Goal: Information Seeking & Learning: Learn about a topic

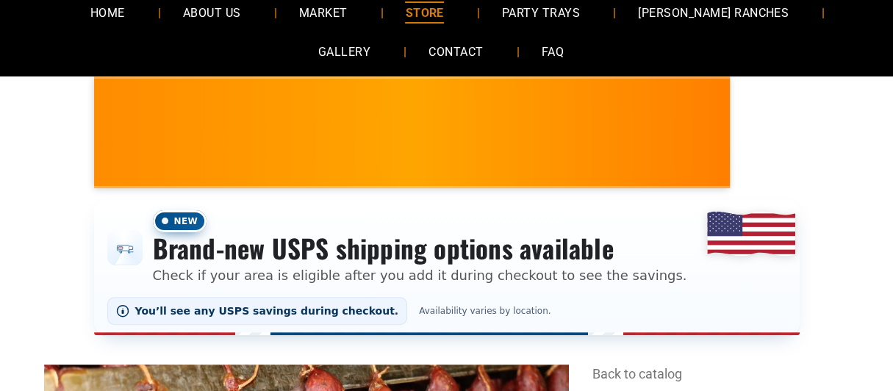
scroll to position [91, 0]
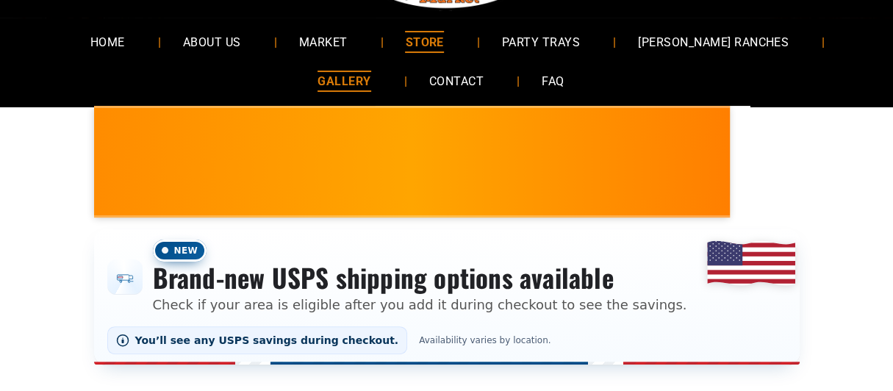
click at [347, 81] on span "GALLERY" at bounding box center [343, 81] width 53 height 21
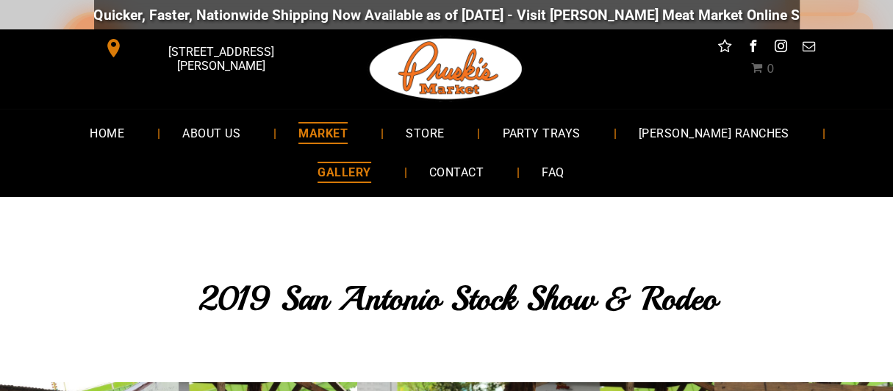
click at [347, 131] on span "MARKET" at bounding box center [322, 132] width 49 height 21
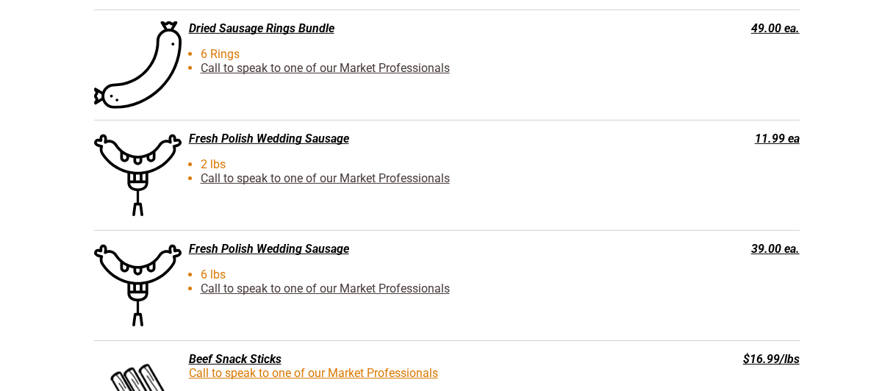
scroll to position [2645, 0]
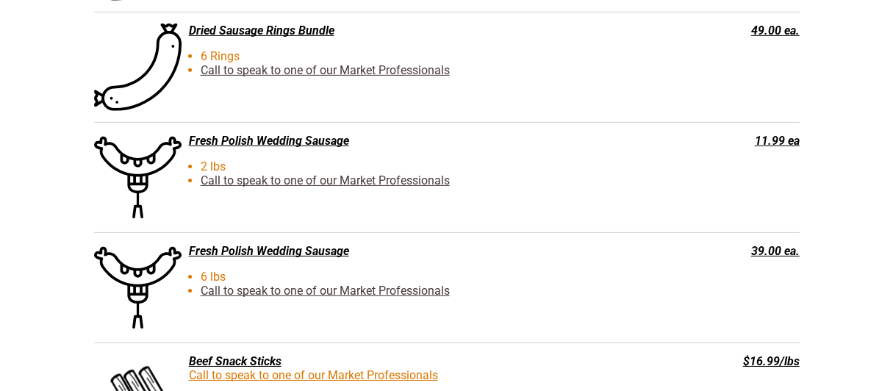
click at [295, 139] on div "Fresh Polish Wedding Sausage" at bounding box center [372, 141] width 557 height 14
click at [274, 140] on div "Fresh Polish Wedding Sausage" at bounding box center [372, 141] width 557 height 14
click at [163, 158] on span at bounding box center [137, 177] width 93 height 93
click at [202, 141] on div "Fresh Polish Wedding Sausage" at bounding box center [372, 141] width 557 height 14
click at [135, 158] on span at bounding box center [137, 177] width 93 height 93
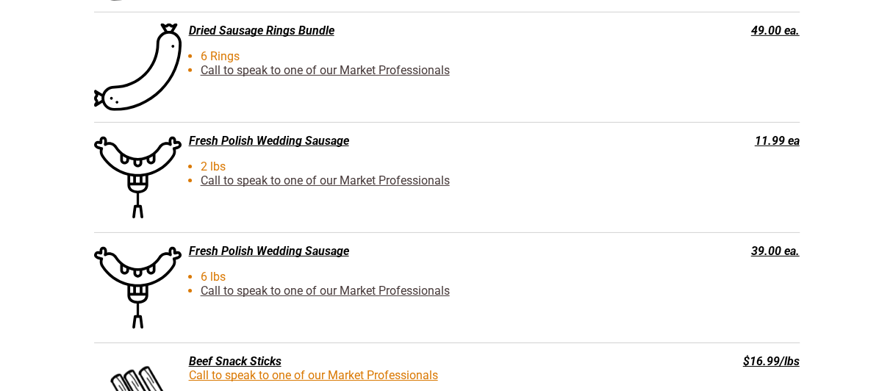
click at [778, 143] on div "11.99 ea" at bounding box center [728, 141] width 141 height 14
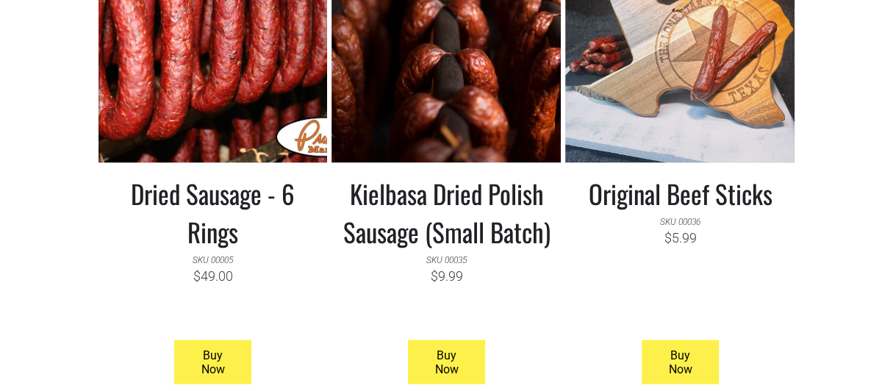
scroll to position [1469, 0]
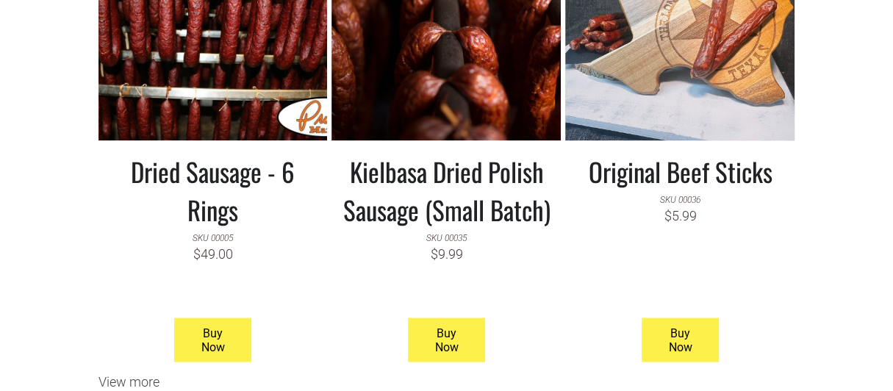
click at [192, 48] on link at bounding box center [212, 30] width 229 height 220
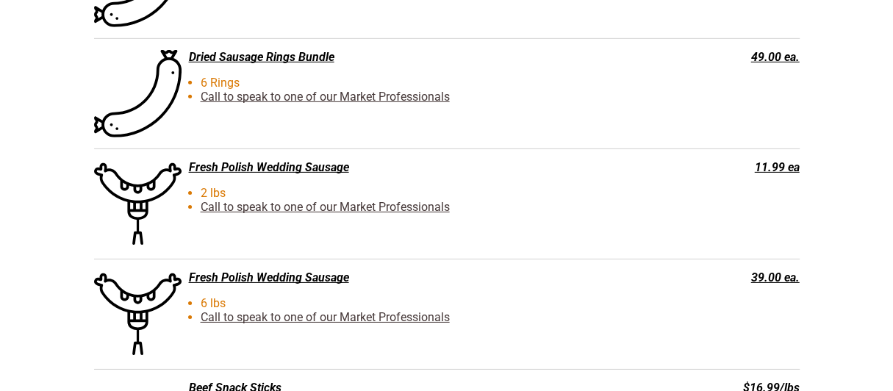
scroll to position [2645, 0]
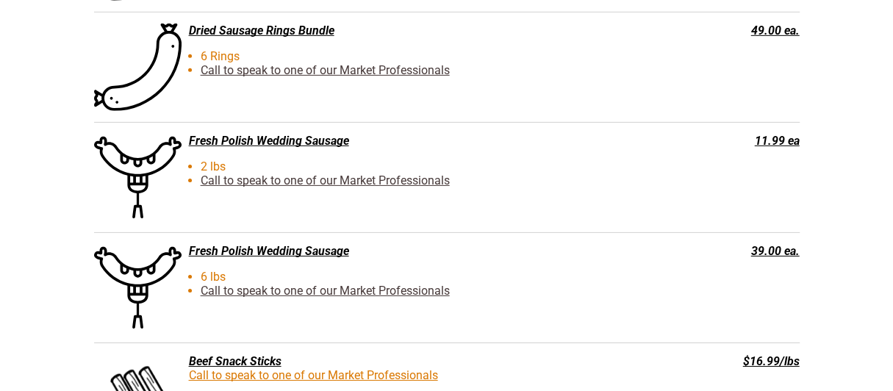
click at [206, 140] on div "Fresh Polish Wedding Sausage" at bounding box center [372, 141] width 557 height 14
click at [210, 168] on li "2 lbs" at bounding box center [398, 166] width 527 height 14
click at [228, 185] on link "Call to speak to one of our Market Professionals" at bounding box center [325, 180] width 249 height 14
